Goal: Task Accomplishment & Management: Use online tool/utility

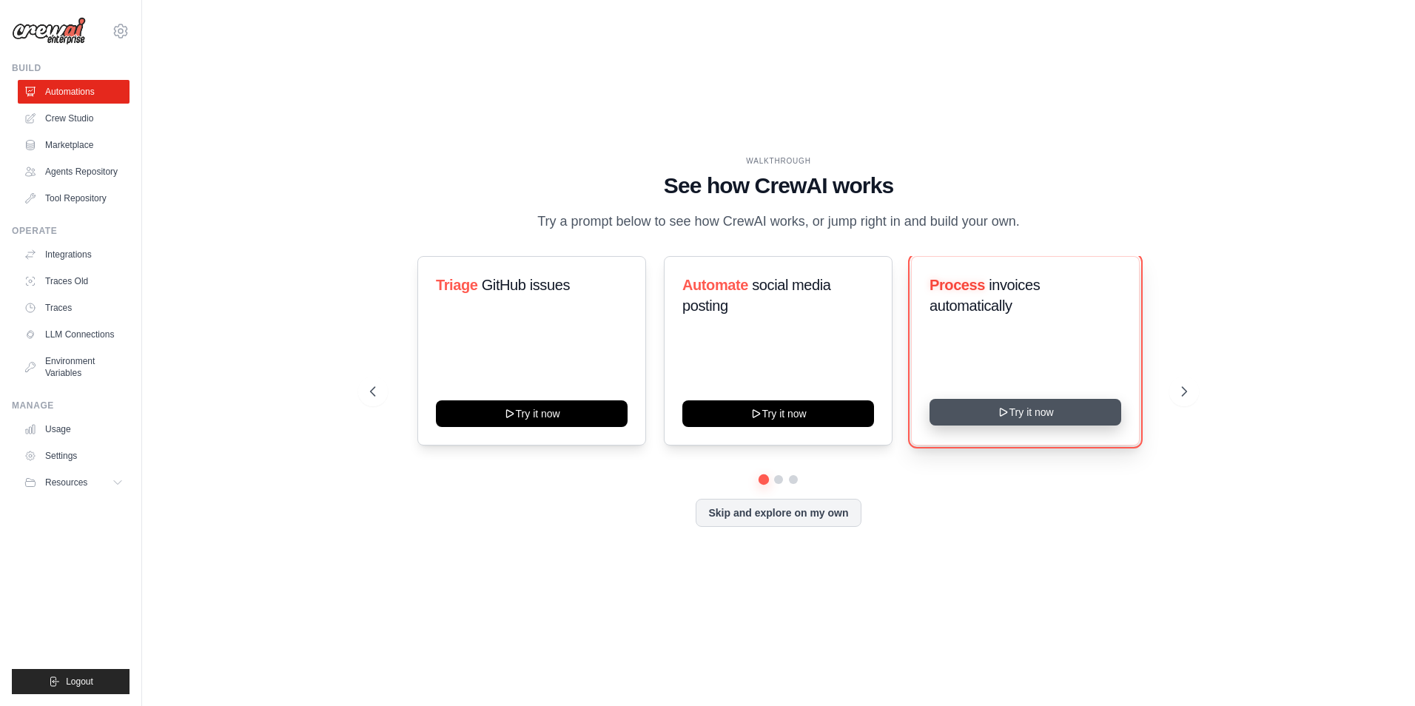
click at [960, 408] on button "Try it now" at bounding box center [1025, 412] width 192 height 27
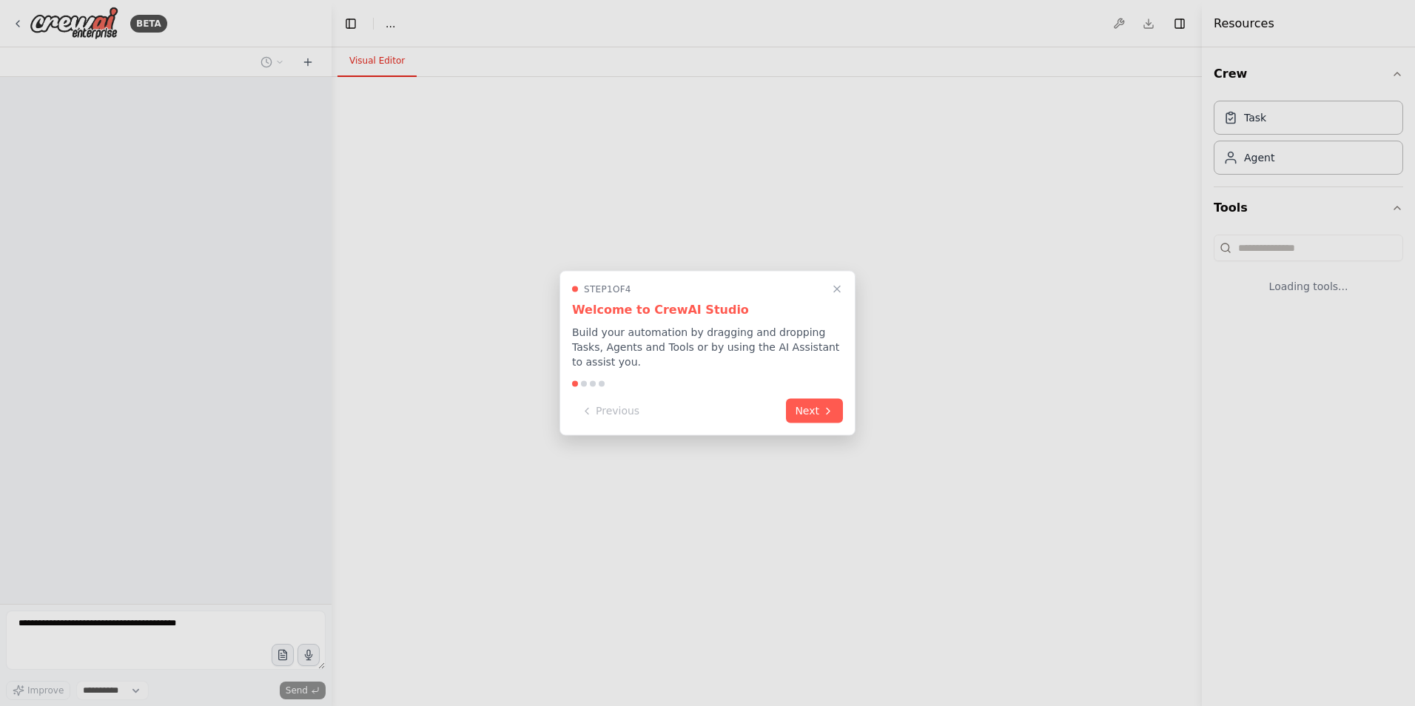
select select "****"
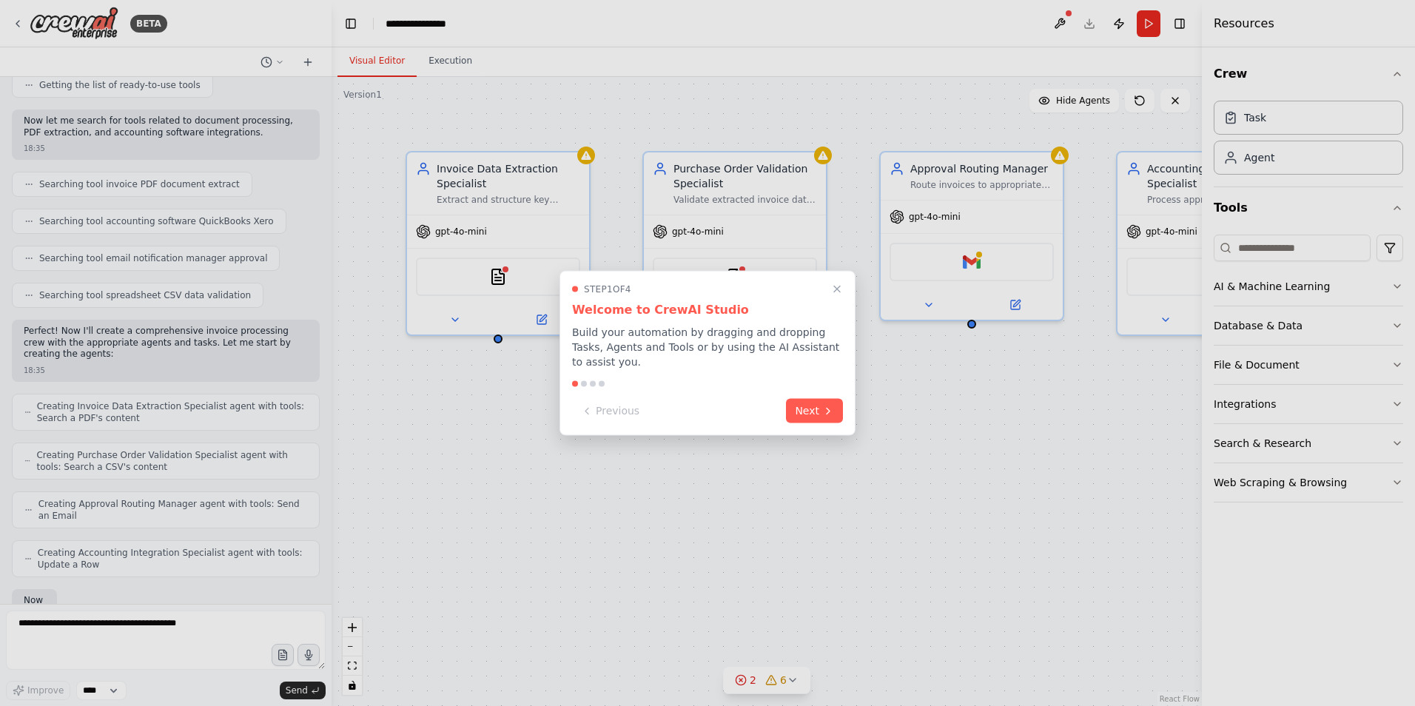
scroll to position [929, 0]
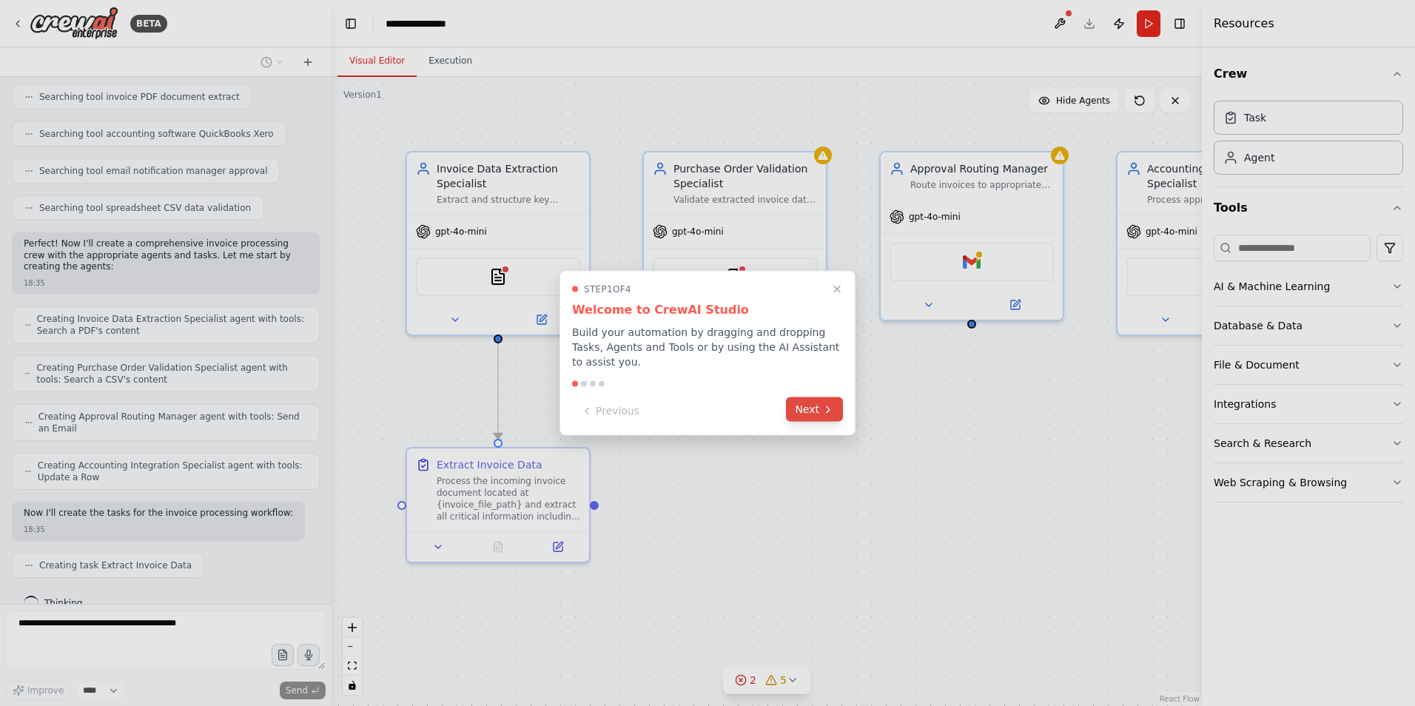
click at [814, 402] on button "Next" at bounding box center [814, 409] width 57 height 24
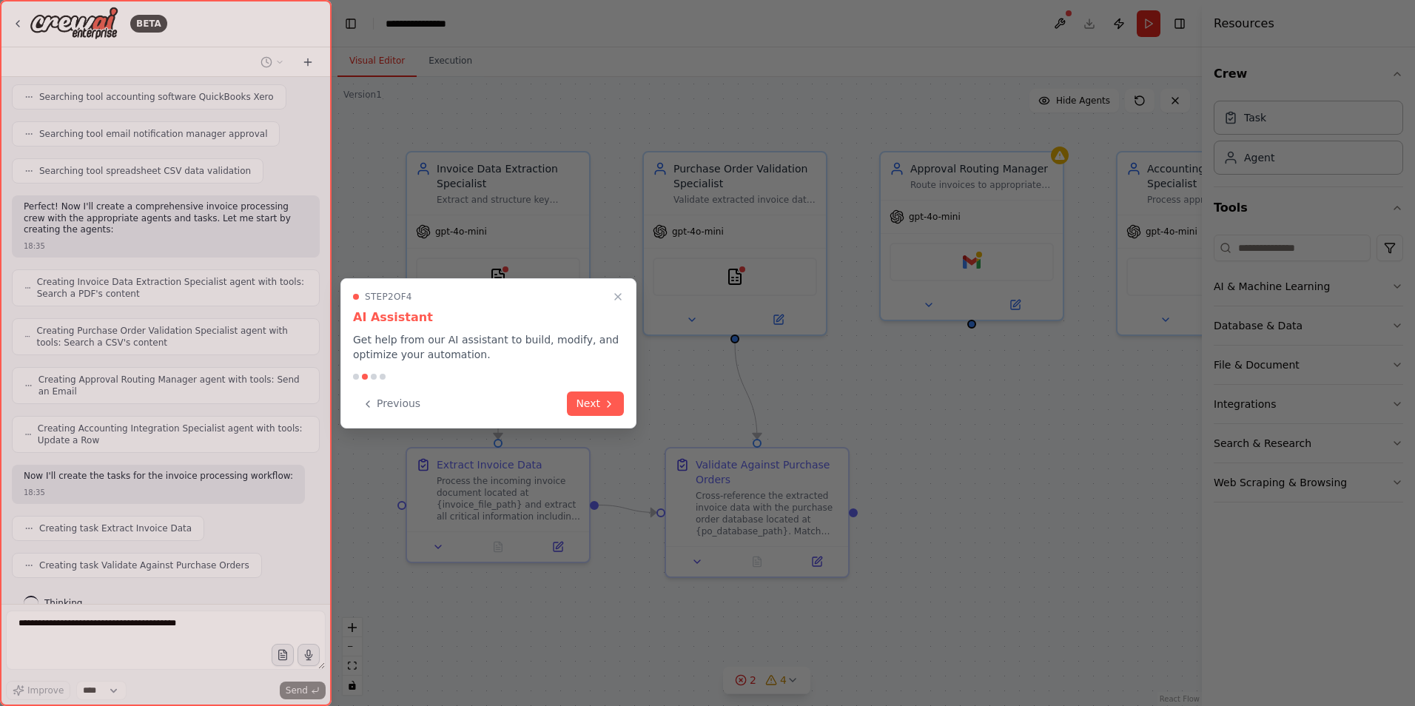
scroll to position [1003, 0]
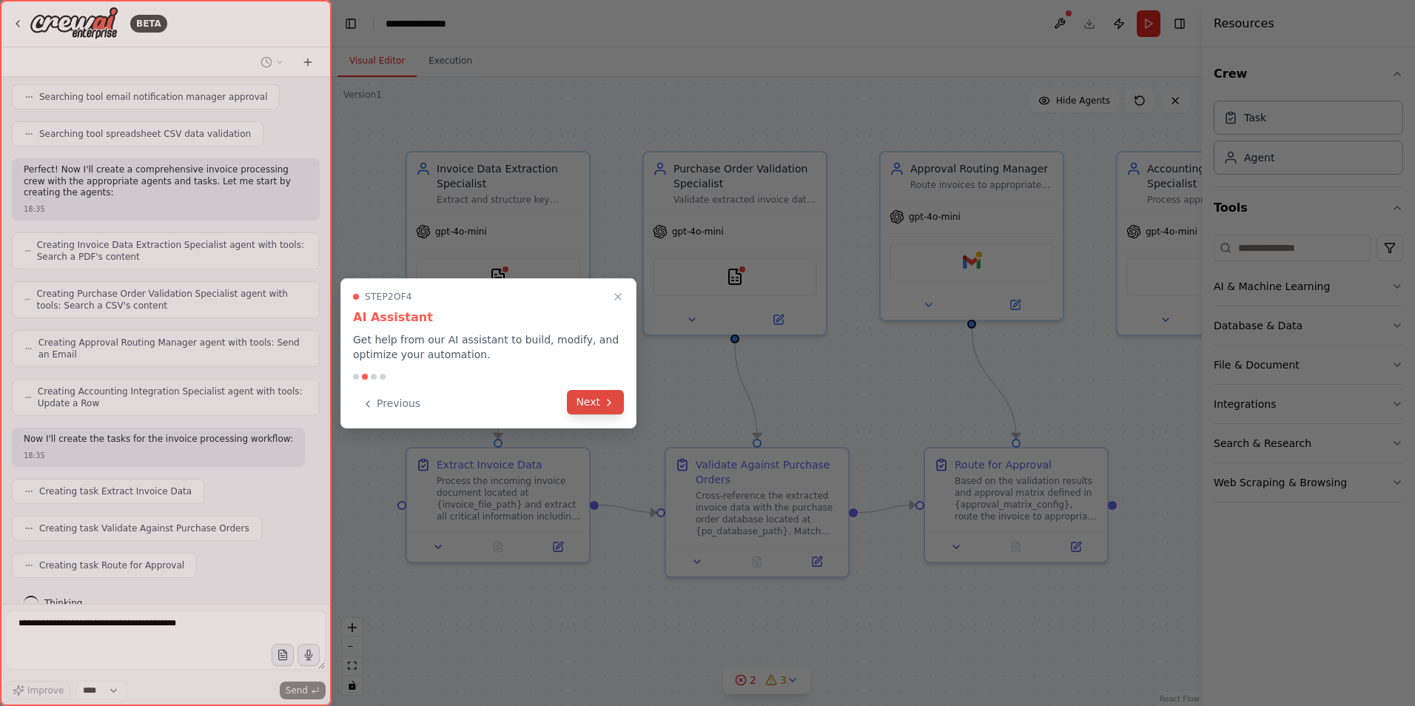
click at [588, 402] on button "Next" at bounding box center [595, 402] width 57 height 24
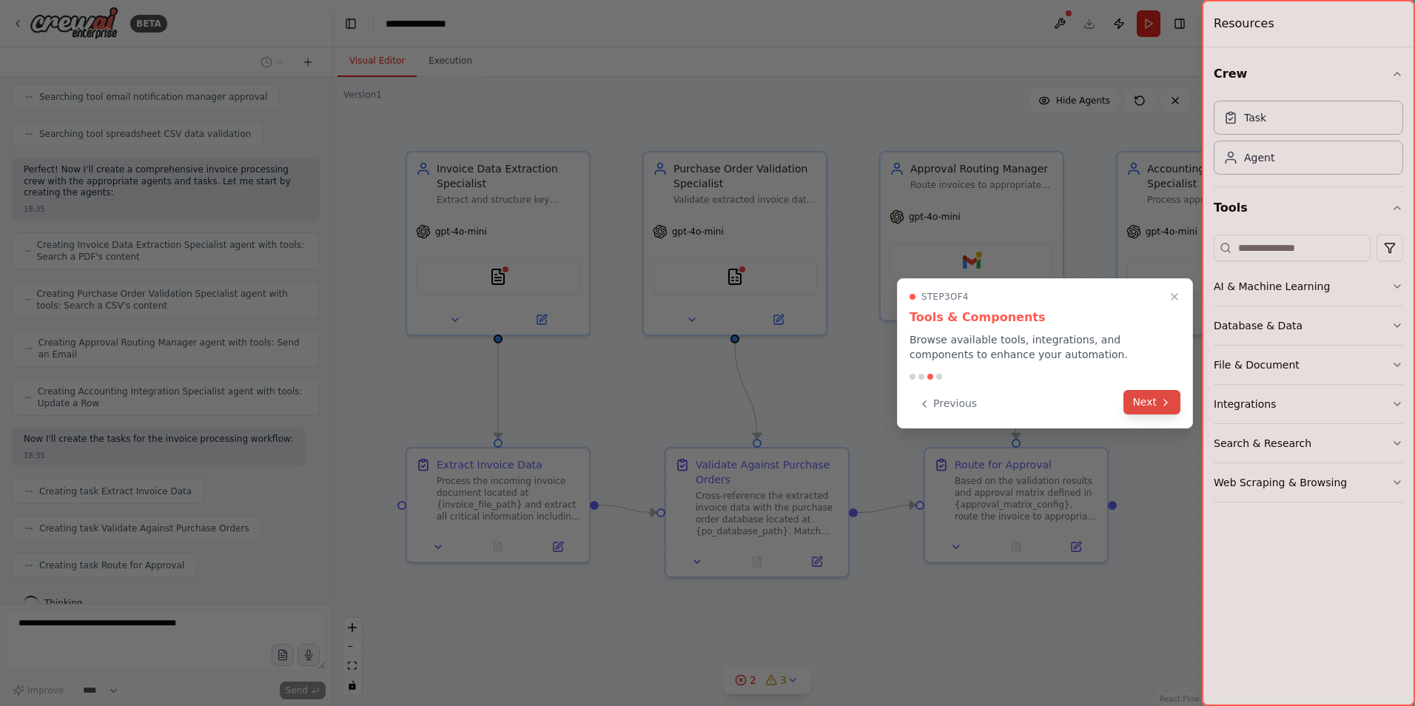
click at [1162, 397] on icon at bounding box center [1165, 403] width 12 height 12
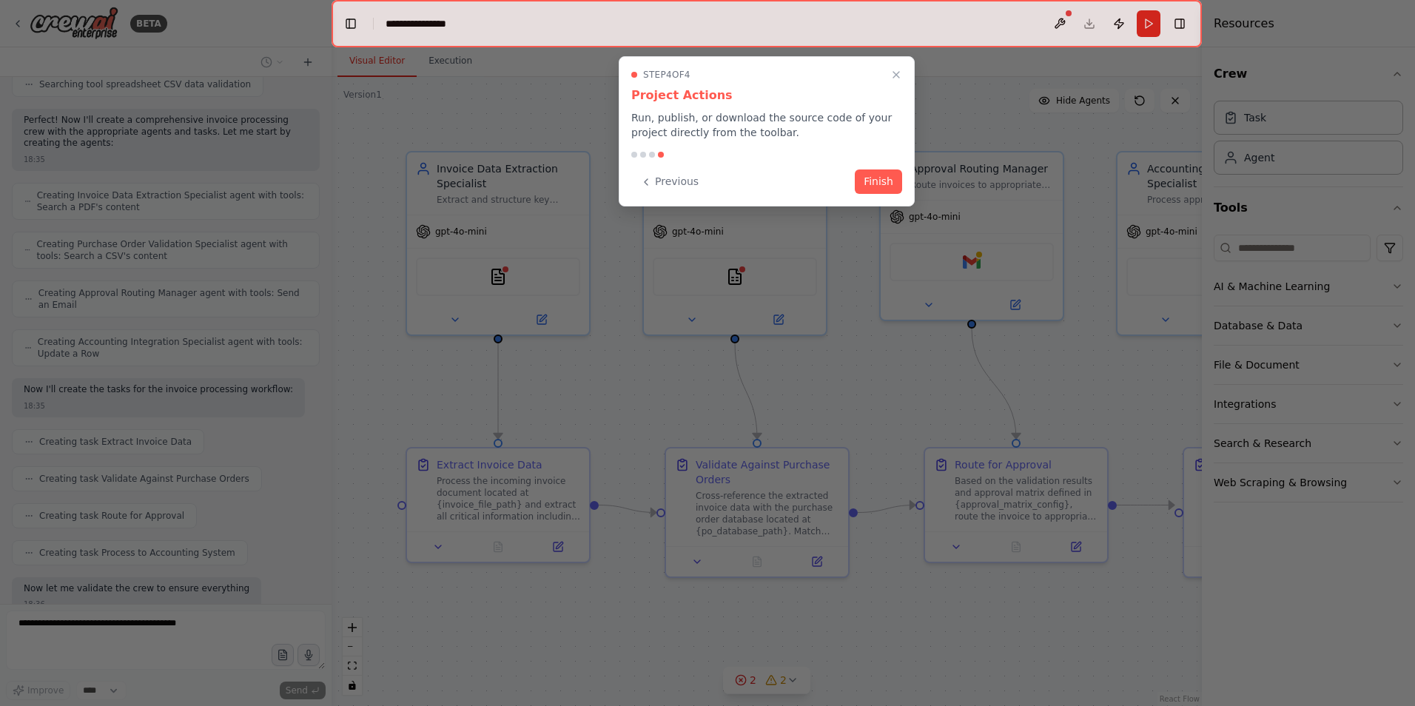
scroll to position [1140, 0]
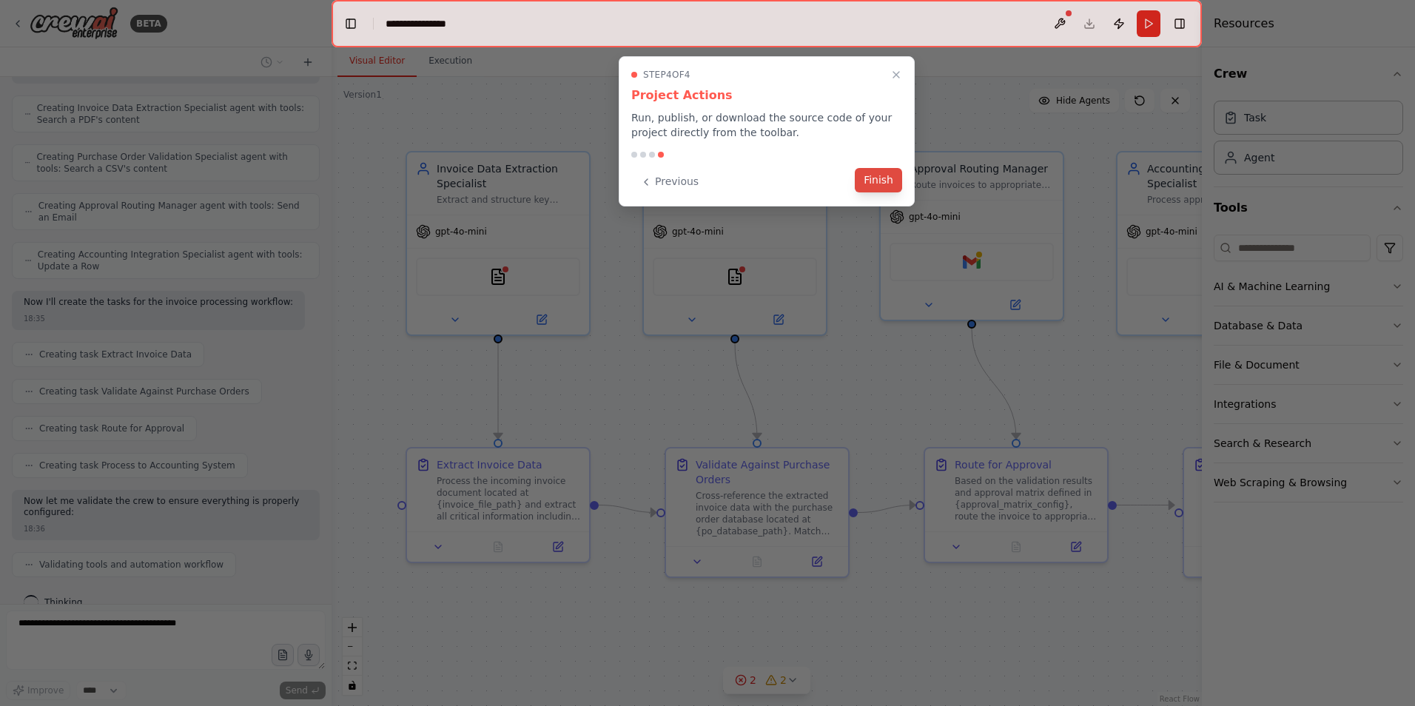
click at [887, 174] on button "Finish" at bounding box center [878, 180] width 47 height 24
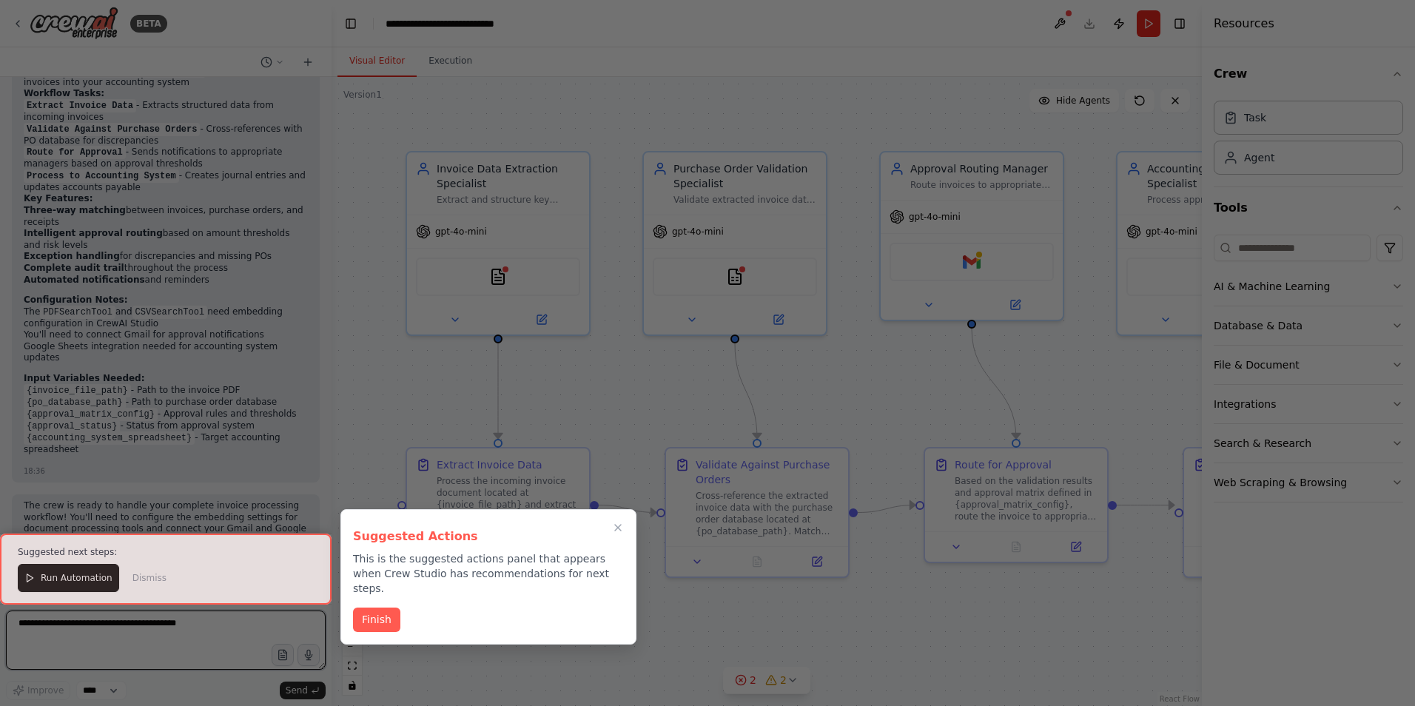
scroll to position [1900, 0]
click at [388, 606] on button "Finish" at bounding box center [376, 618] width 47 height 24
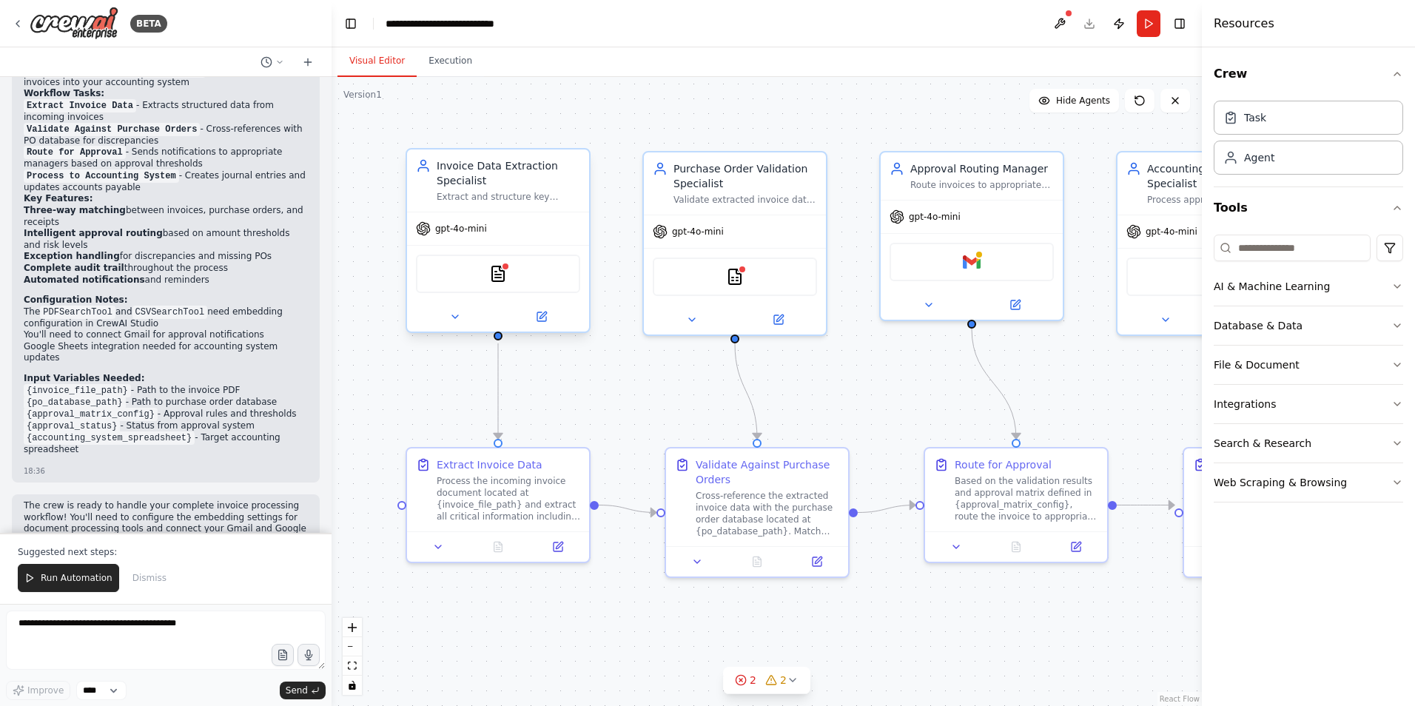
click at [502, 286] on div "PDFSearchTool" at bounding box center [498, 274] width 164 height 38
click at [456, 311] on icon at bounding box center [455, 317] width 12 height 12
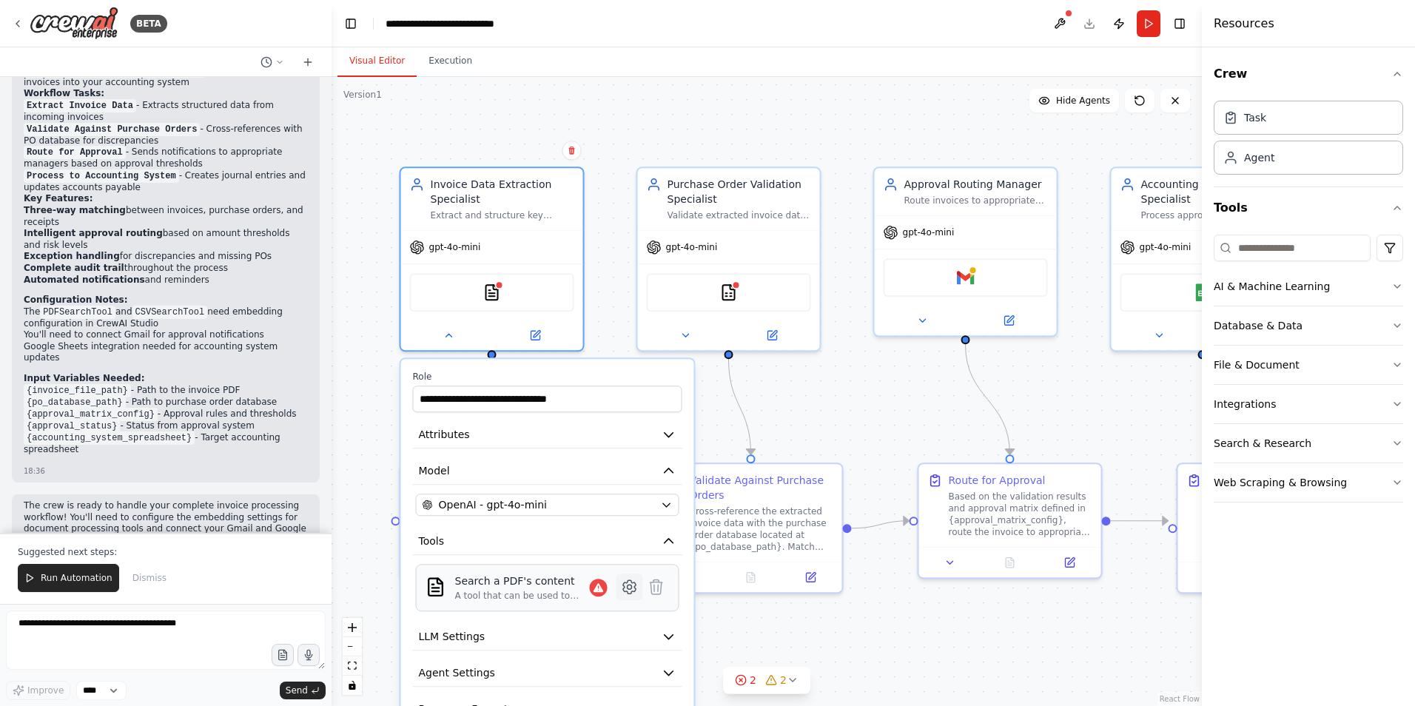
click at [629, 584] on icon at bounding box center [629, 586] width 4 height 4
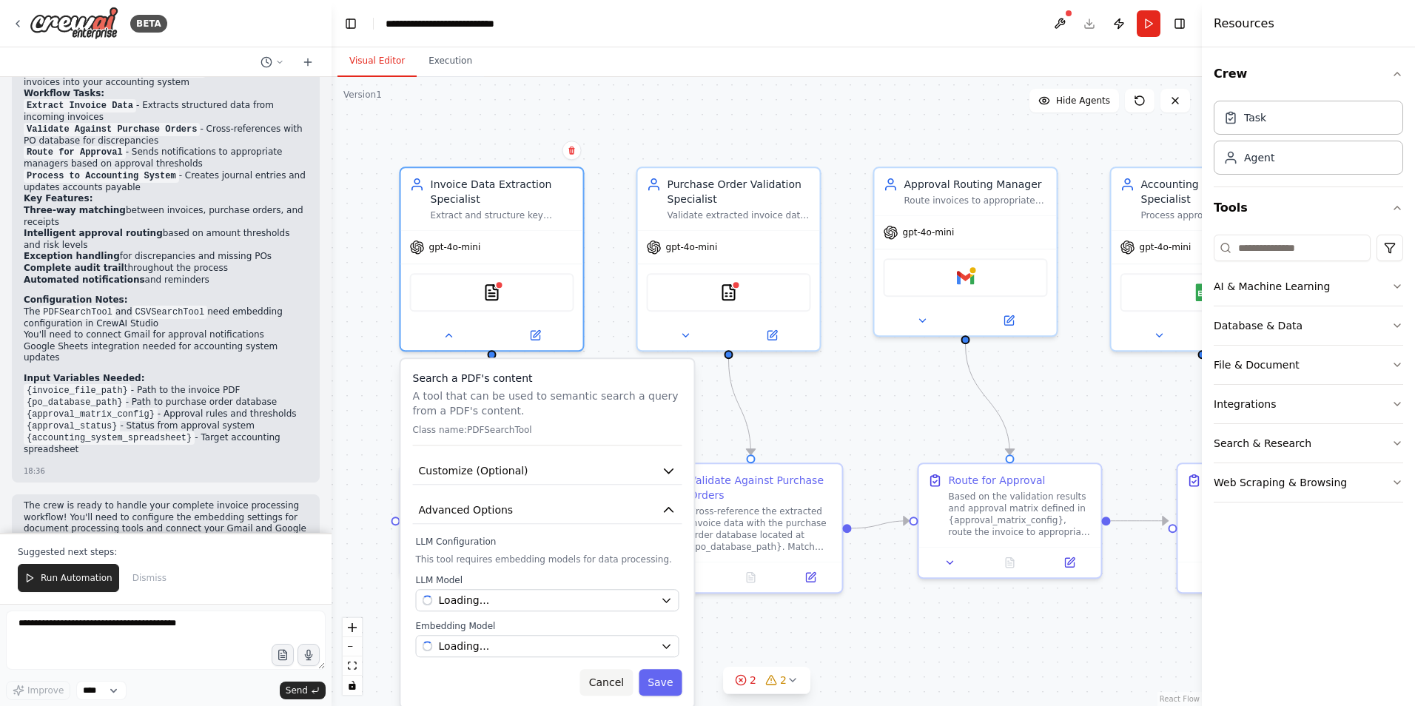
click at [607, 681] on button "Cancel" at bounding box center [606, 682] width 53 height 27
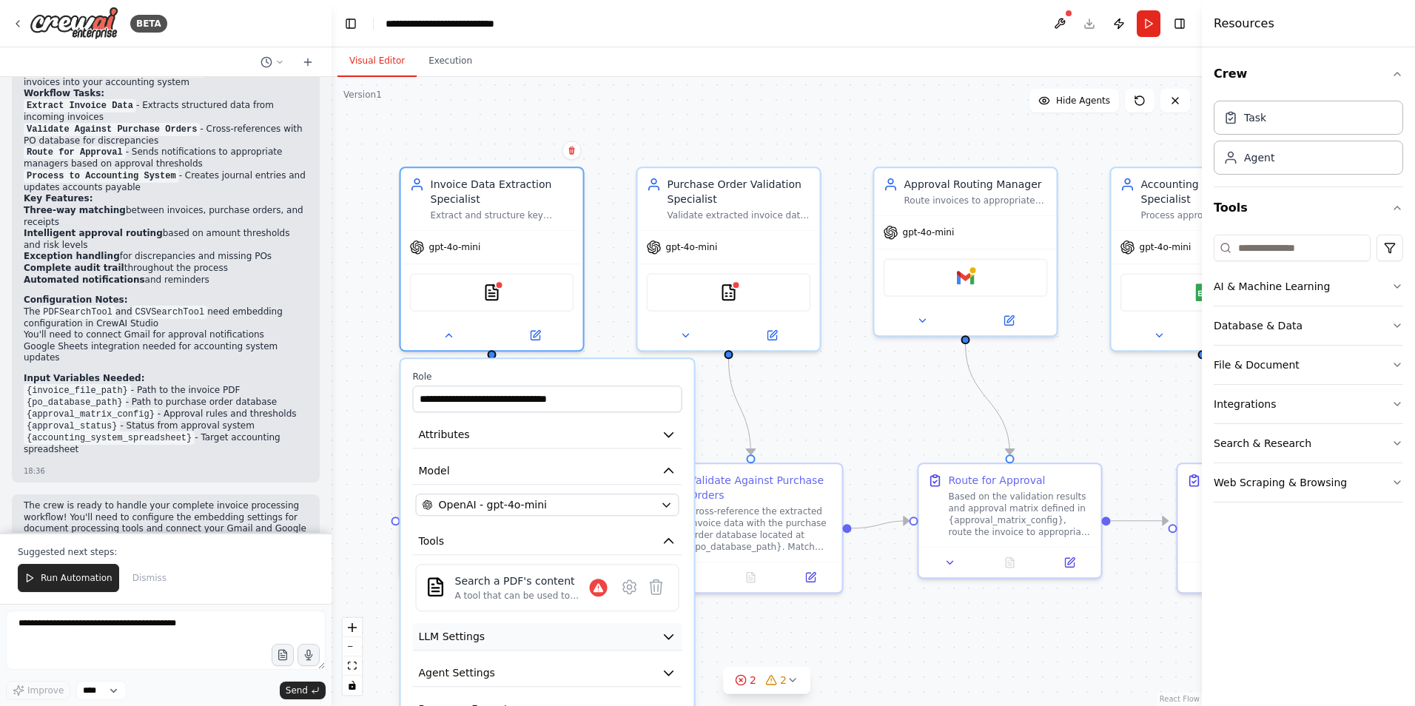
click at [466, 637] on span "LLM Settings" at bounding box center [452, 636] width 67 height 15
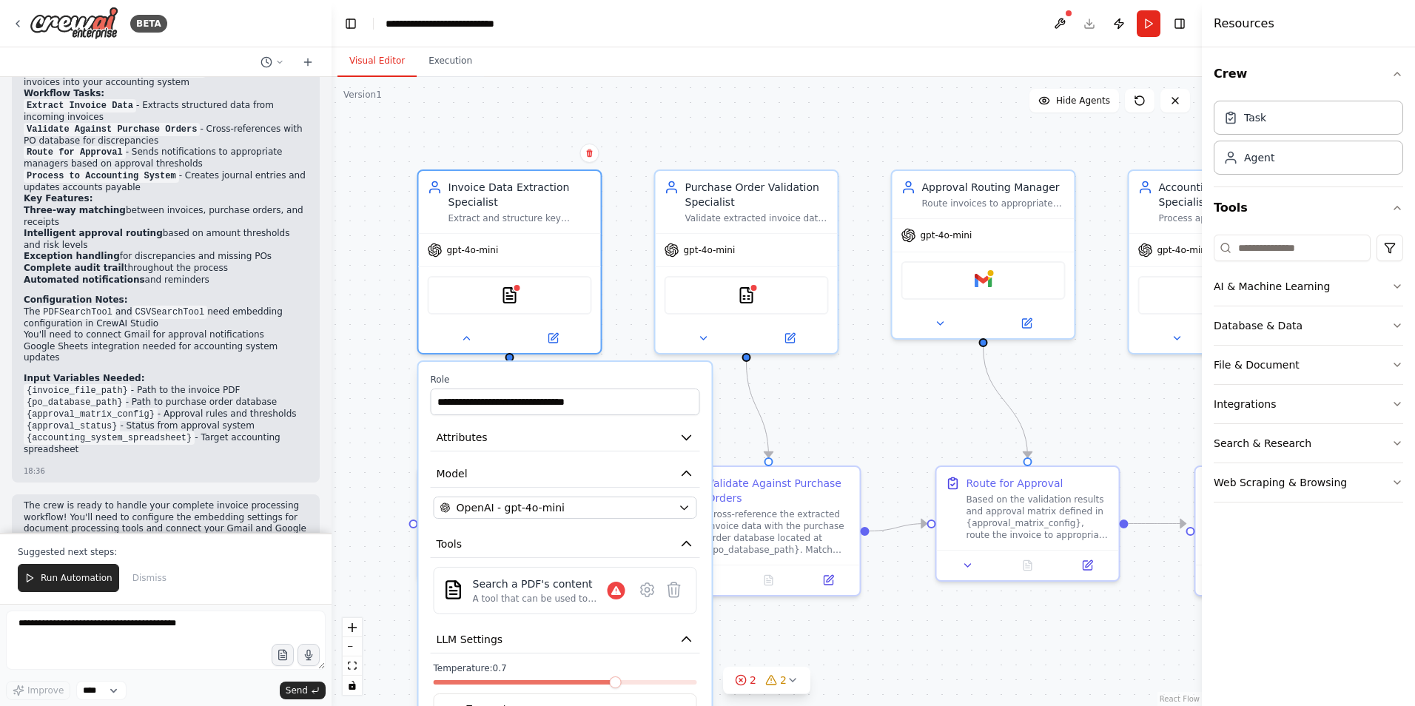
scroll to position [1284, 0]
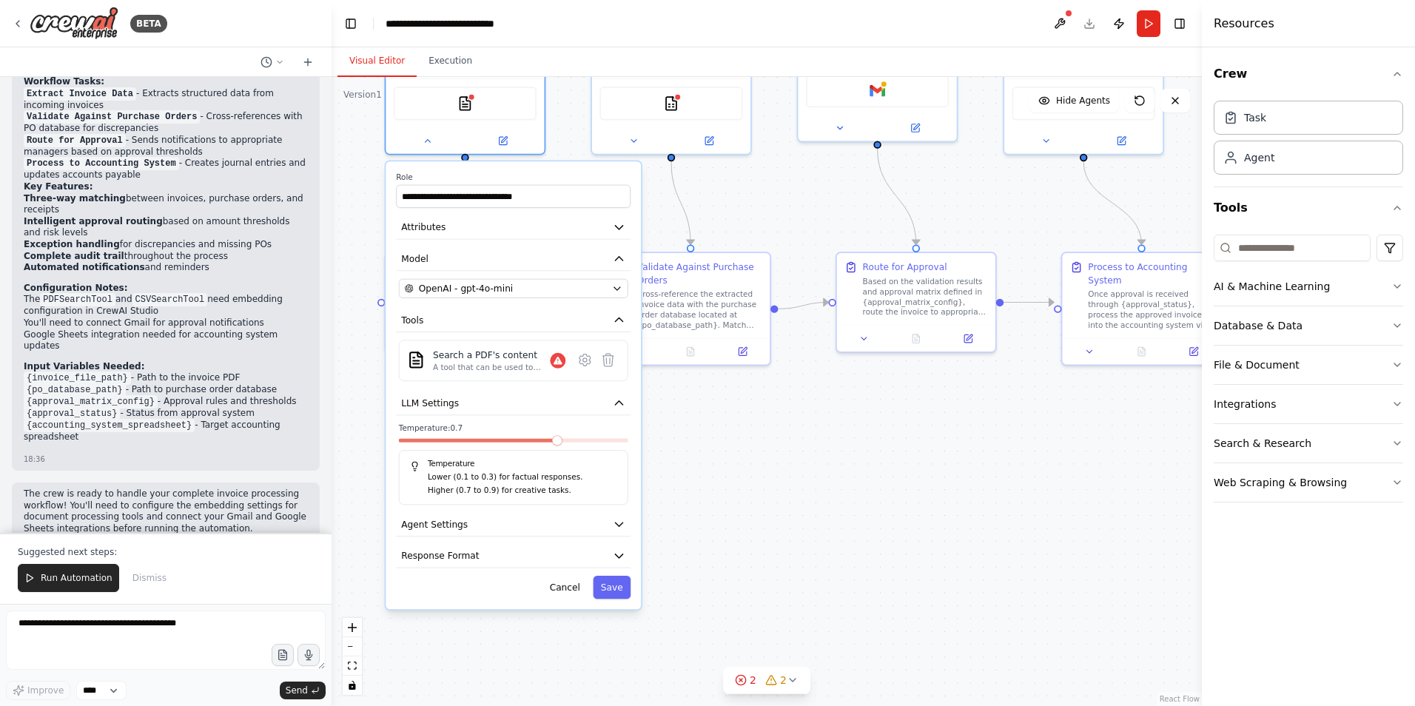
drag, startPoint x: 952, startPoint y: 660, endPoint x: 880, endPoint y: 420, distance: 251.2
click at [880, 420] on div ".deletable-edge-delete-btn { width: 20px; height: 20px; border: 0px solid #ffff…" at bounding box center [766, 391] width 870 height 629
click at [618, 524] on icon "button" at bounding box center [618, 524] width 7 height 4
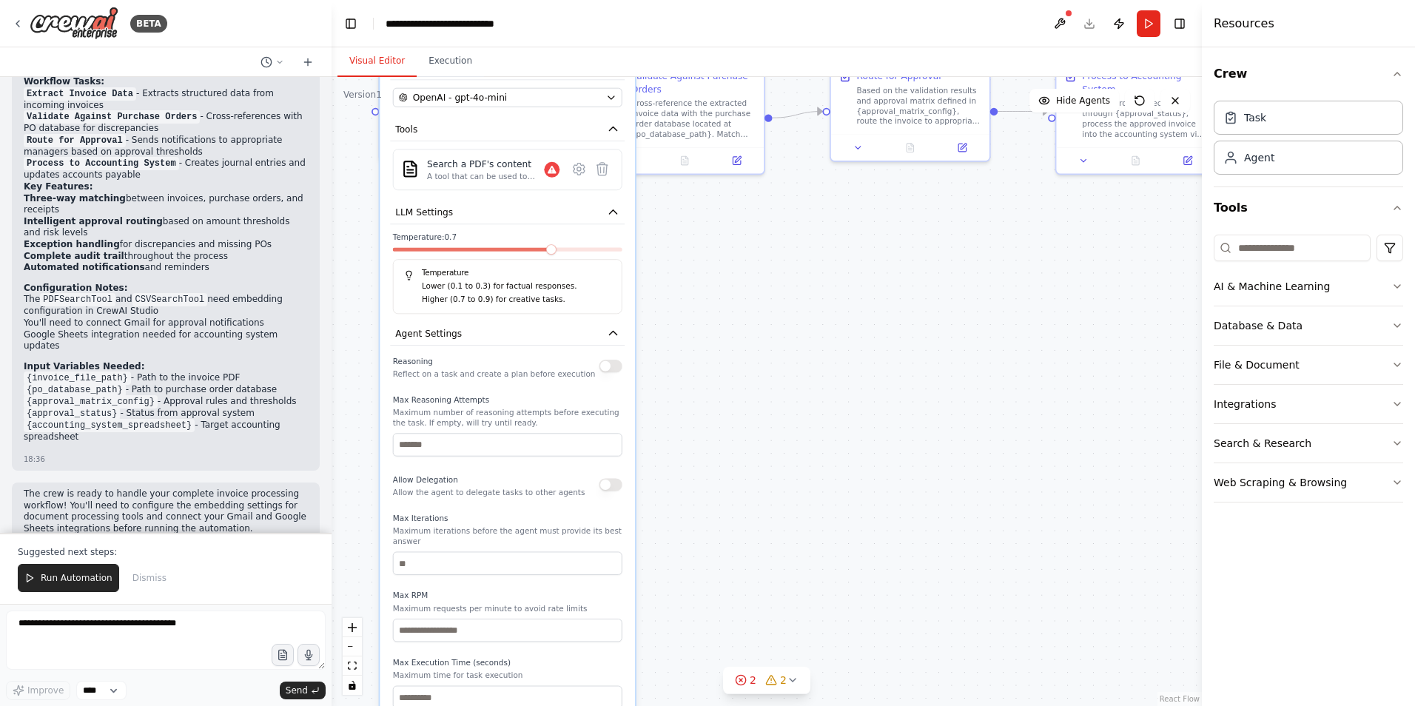
drag, startPoint x: 729, startPoint y: 584, endPoint x: 723, endPoint y: 397, distance: 187.3
click at [723, 397] on div ".deletable-edge-delete-btn { width: 20px; height: 20px; border: 0px solid #ffff…" at bounding box center [766, 391] width 870 height 629
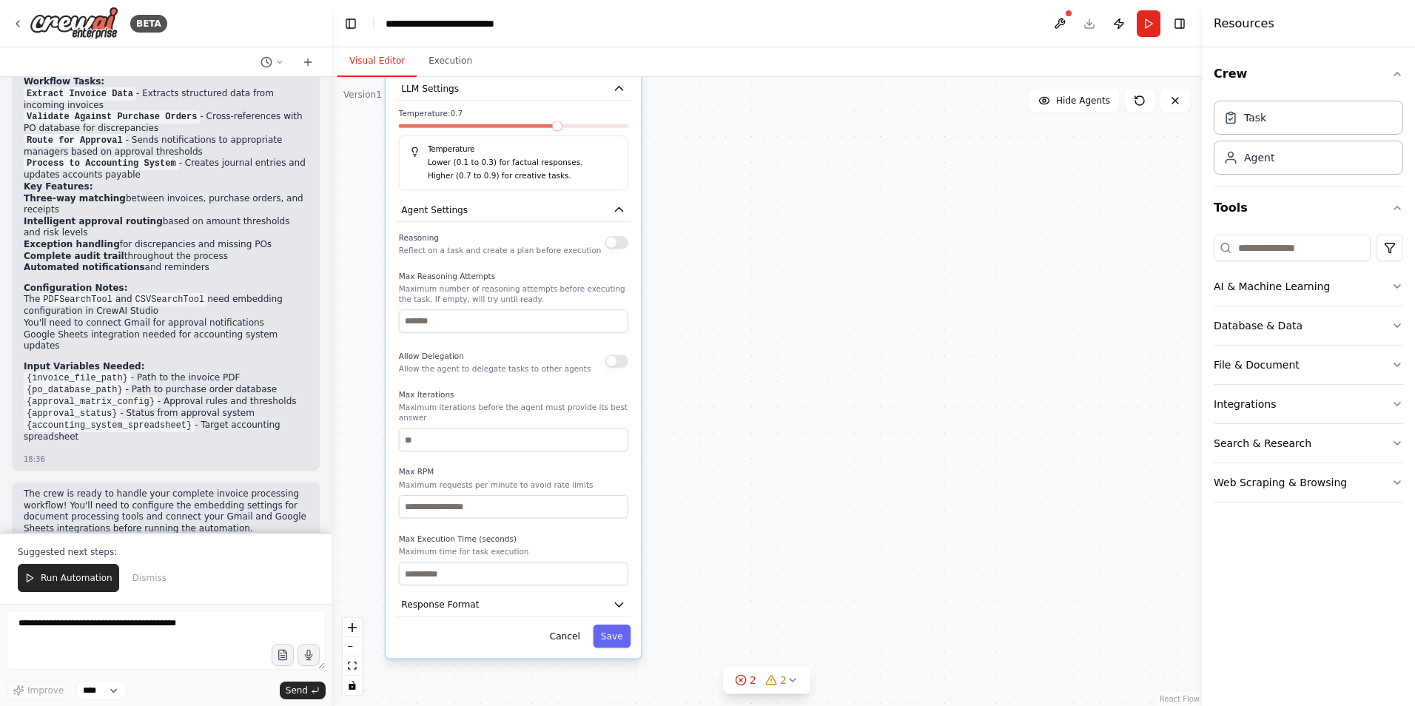
drag, startPoint x: 705, startPoint y: 567, endPoint x: 711, endPoint y: 444, distance: 123.7
click at [711, 444] on div ".deletable-edge-delete-btn { width: 20px; height: 20px; border: 0px solid #ffff…" at bounding box center [766, 391] width 870 height 629
click at [606, 594] on button "Response Format" at bounding box center [513, 605] width 235 height 24
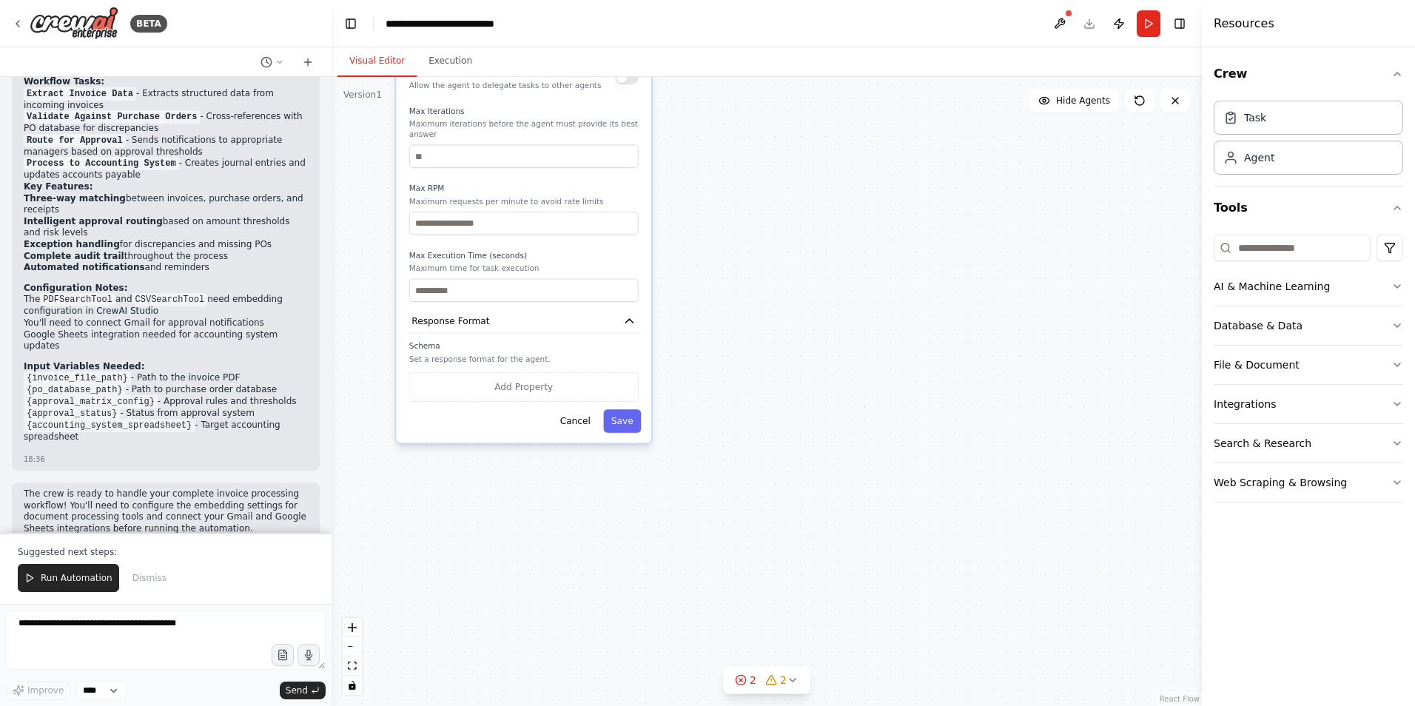
drag, startPoint x: 712, startPoint y: 607, endPoint x: 723, endPoint y: 325, distance: 282.8
click at [723, 325] on div ".deletable-edge-delete-btn { width: 20px; height: 20px; border: 0px solid #ffff…" at bounding box center [766, 391] width 870 height 629
click at [582, 418] on button "Cancel" at bounding box center [575, 419] width 46 height 23
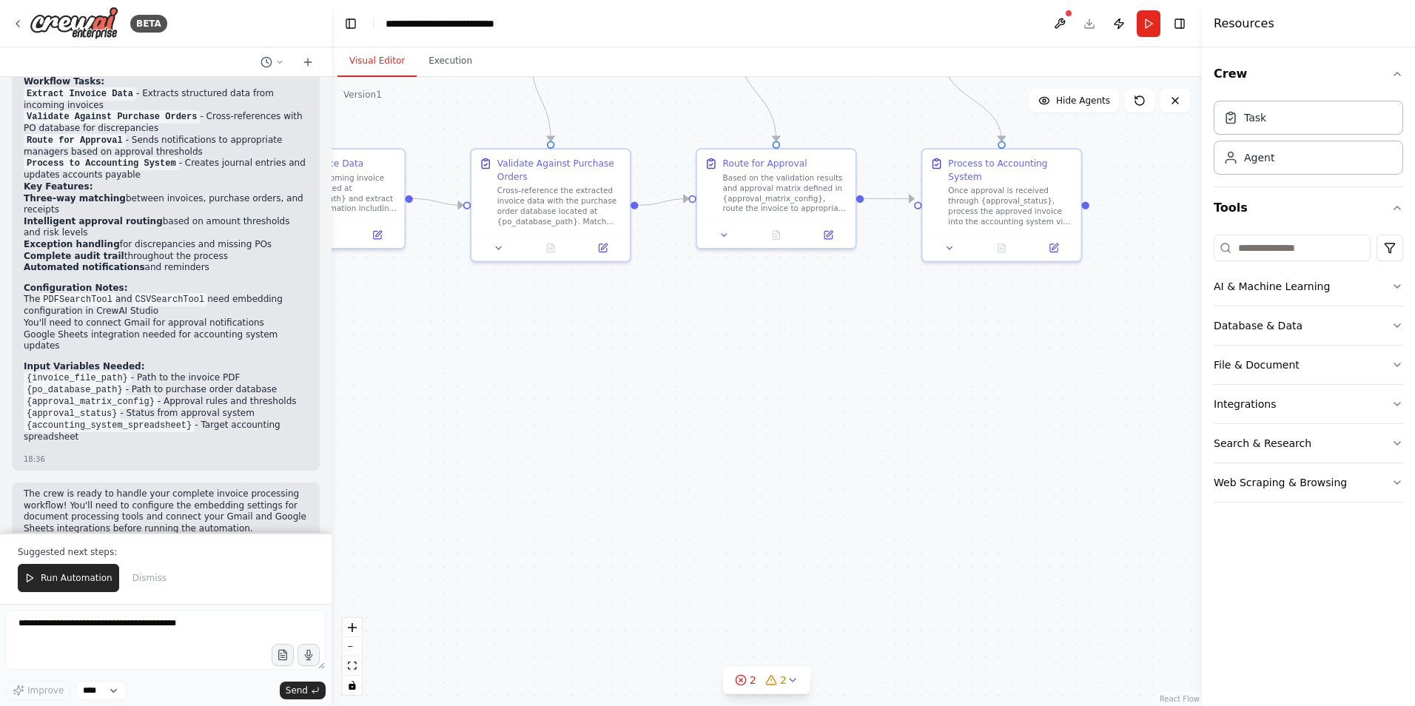
drag, startPoint x: 703, startPoint y: 213, endPoint x: 569, endPoint y: 739, distance: 542.8
click at [569, 705] on html "BETA Build a crew that extracts data from incoming invoices, validates informat…" at bounding box center [707, 353] width 1415 height 706
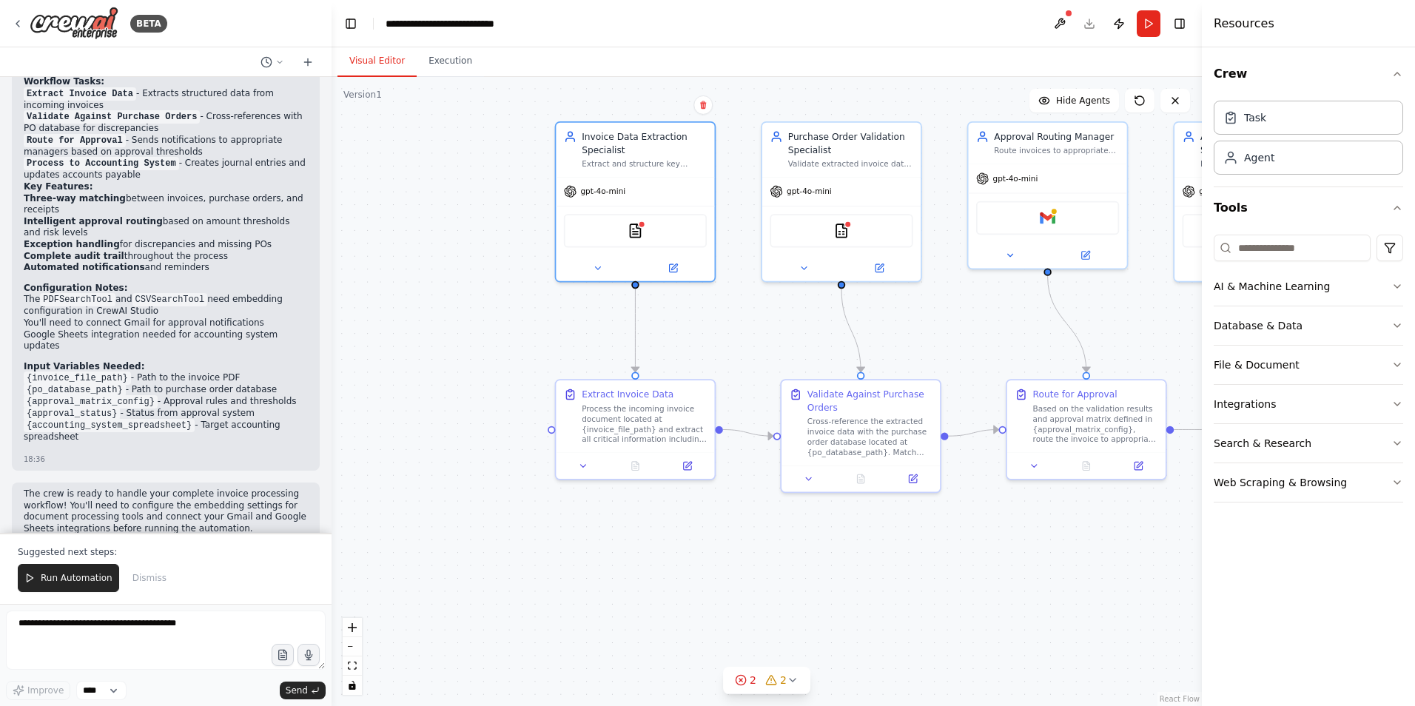
drag, startPoint x: 505, startPoint y: 526, endPoint x: 799, endPoint y: 727, distance: 355.6
click at [799, 705] on html "BETA Build a crew that extracts data from incoming invoices, validates informat…" at bounding box center [707, 353] width 1415 height 706
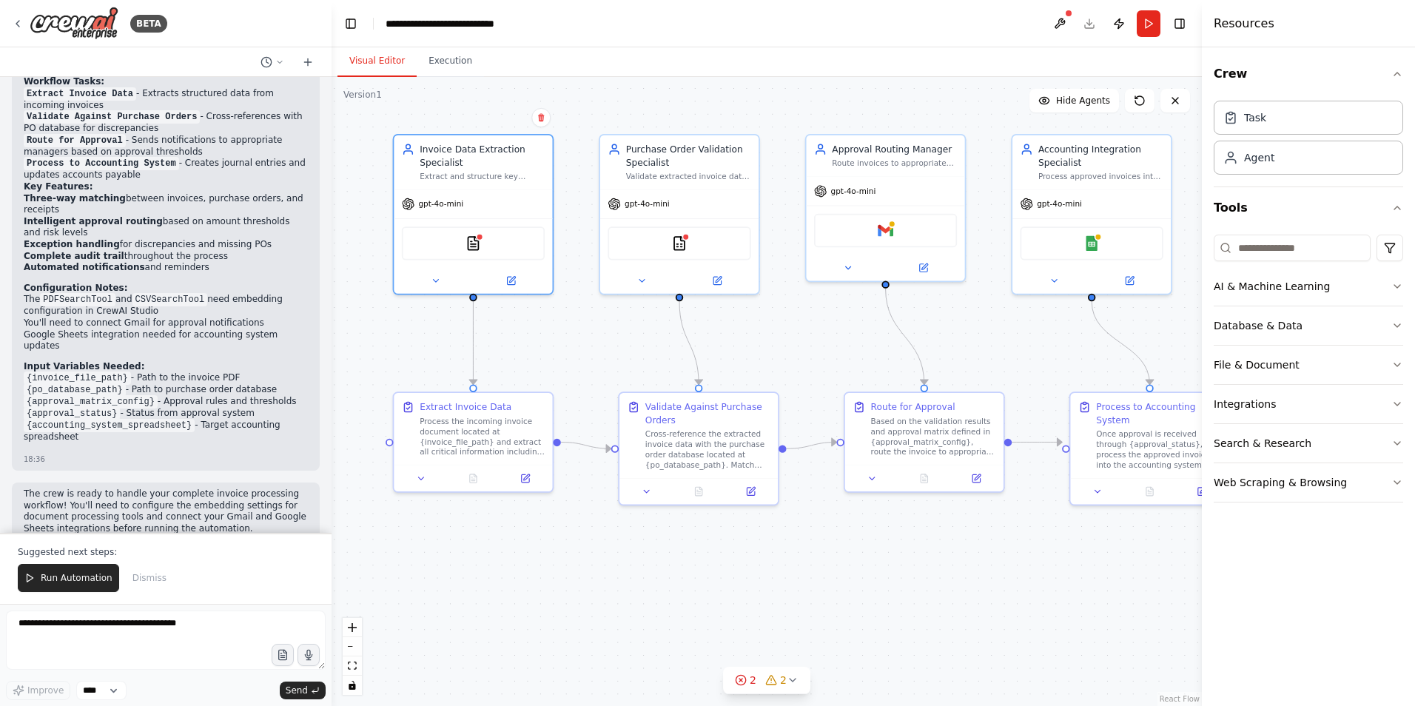
drag, startPoint x: 820, startPoint y: 588, endPoint x: 658, endPoint y: 600, distance: 162.5
click at [658, 600] on div ".deletable-edge-delete-btn { width: 20px; height: 20px; border: 0px solid #ffff…" at bounding box center [766, 391] width 870 height 629
